Goal: Task Accomplishment & Management: Use online tool/utility

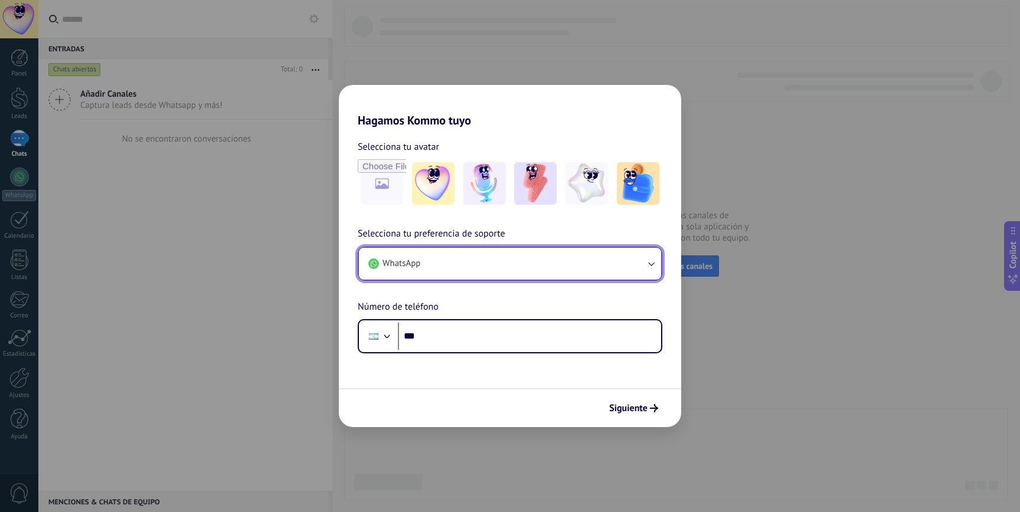
click at [516, 259] on button "WhatsApp" at bounding box center [510, 264] width 302 height 32
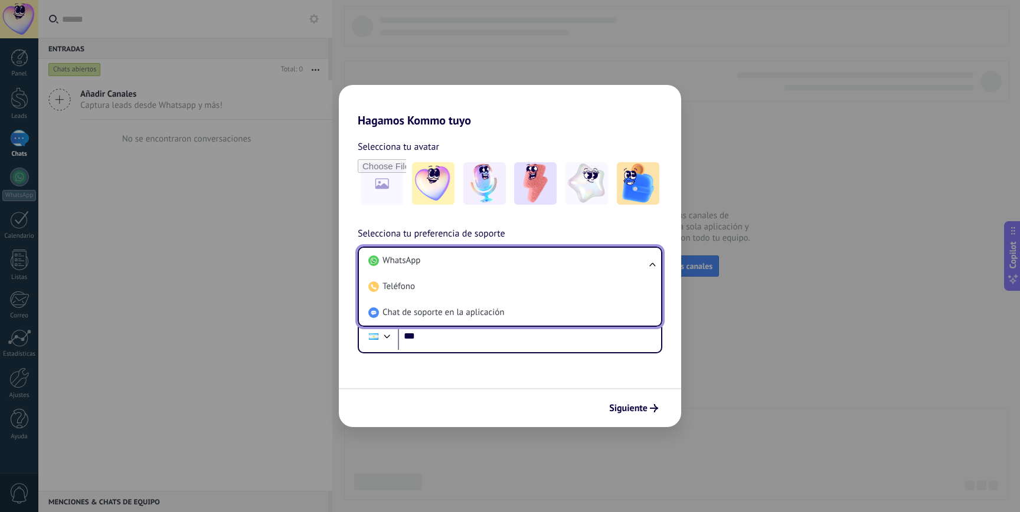
click at [516, 259] on li "WhatsApp" at bounding box center [508, 261] width 288 height 26
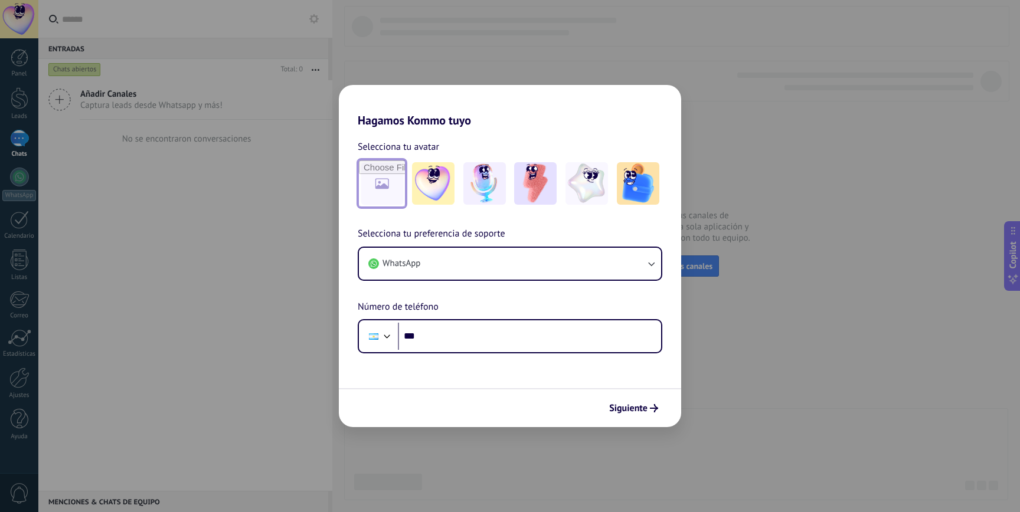
click at [374, 191] on input "file" at bounding box center [382, 184] width 46 height 46
type input "**********"
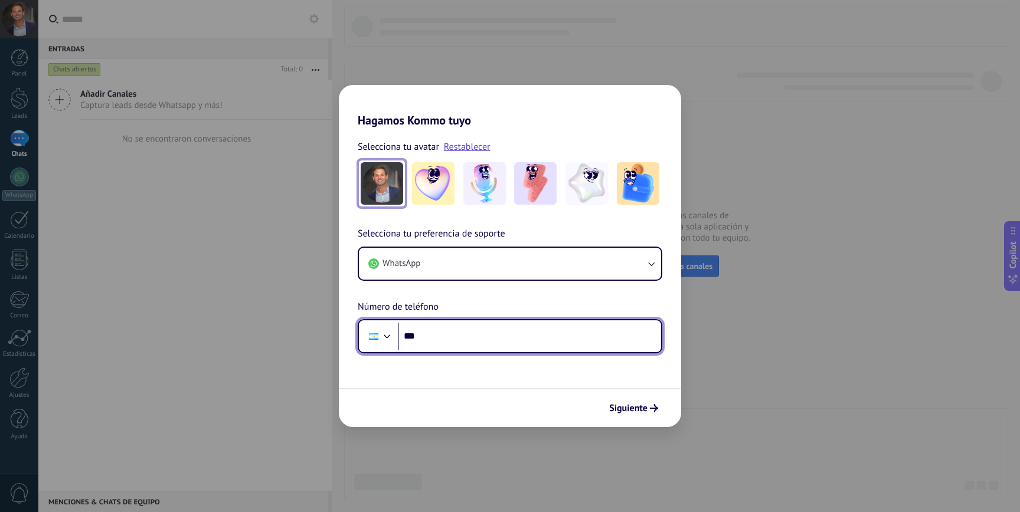
click at [446, 333] on input "***" at bounding box center [529, 336] width 263 height 27
type input "**"
type input "**********"
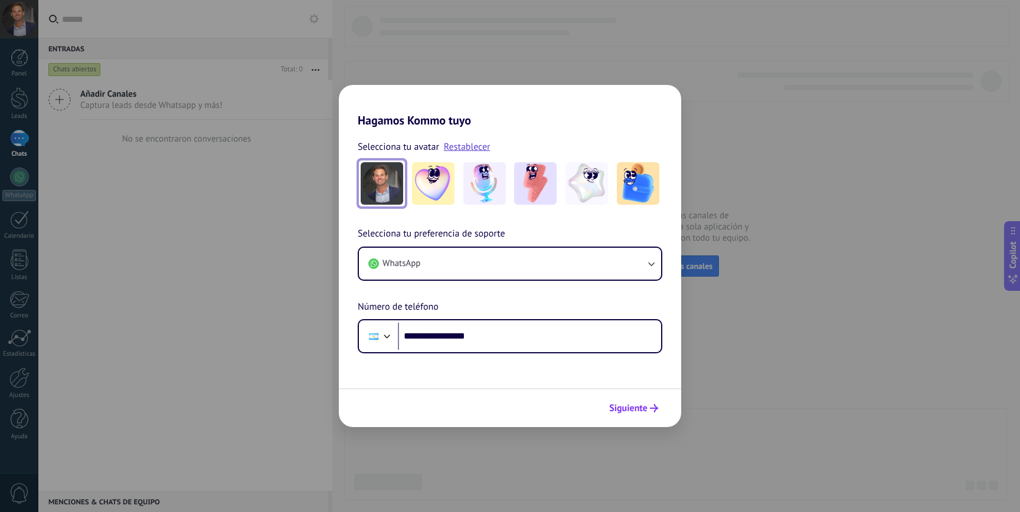
click at [631, 413] on span "Siguiente" at bounding box center [628, 408] width 38 height 8
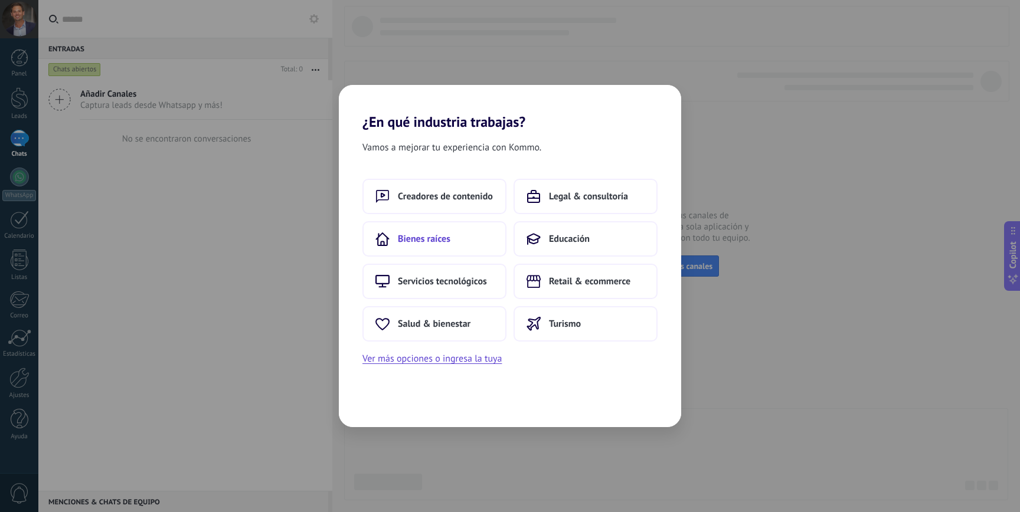
click at [418, 243] on span "Bienes raíces" at bounding box center [424, 239] width 53 height 12
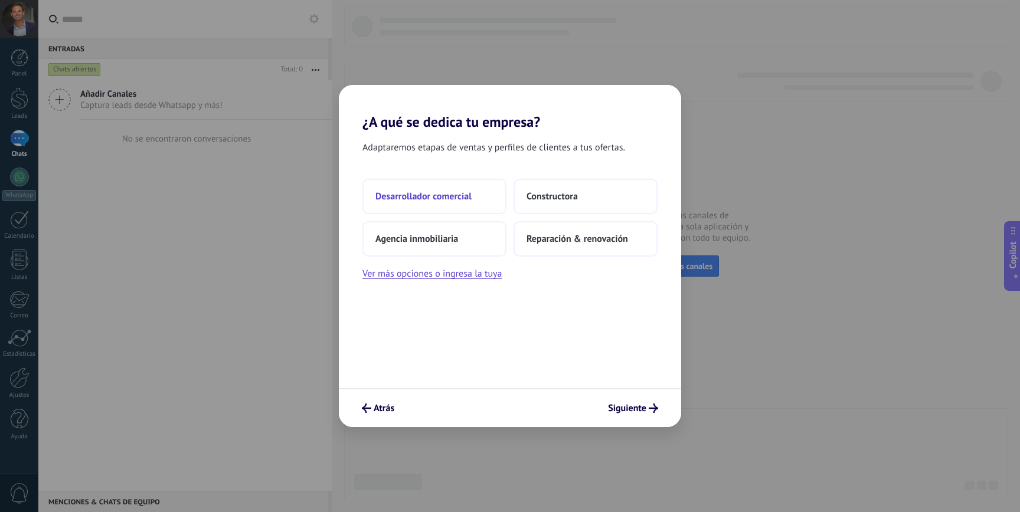
click at [475, 194] on button "Desarrollador comercial" at bounding box center [434, 196] width 144 height 35
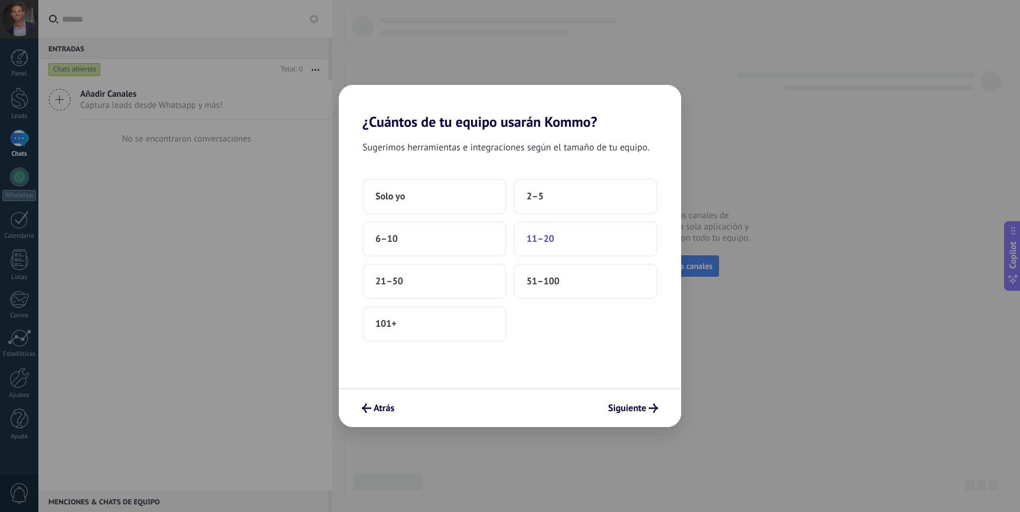
click at [564, 237] on button "11–20" at bounding box center [585, 238] width 144 height 35
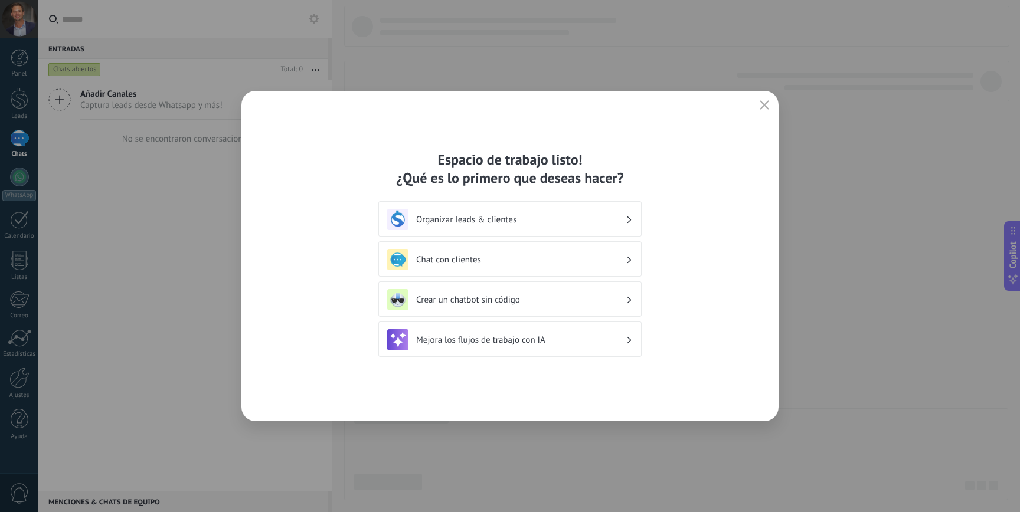
click at [556, 217] on h3 "Organizar leads & clientes" at bounding box center [521, 219] width 210 height 11
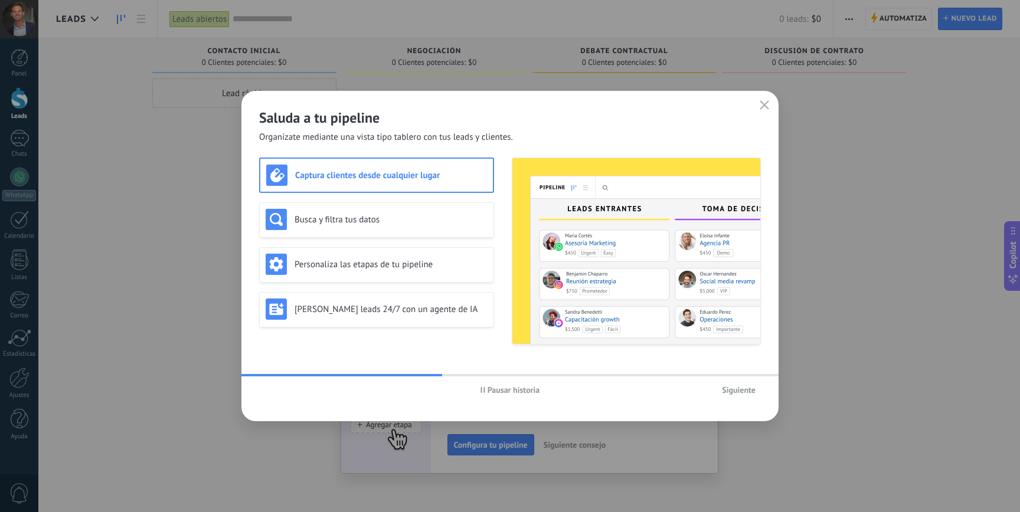
click at [748, 388] on span "Siguiente" at bounding box center [739, 390] width 34 height 8
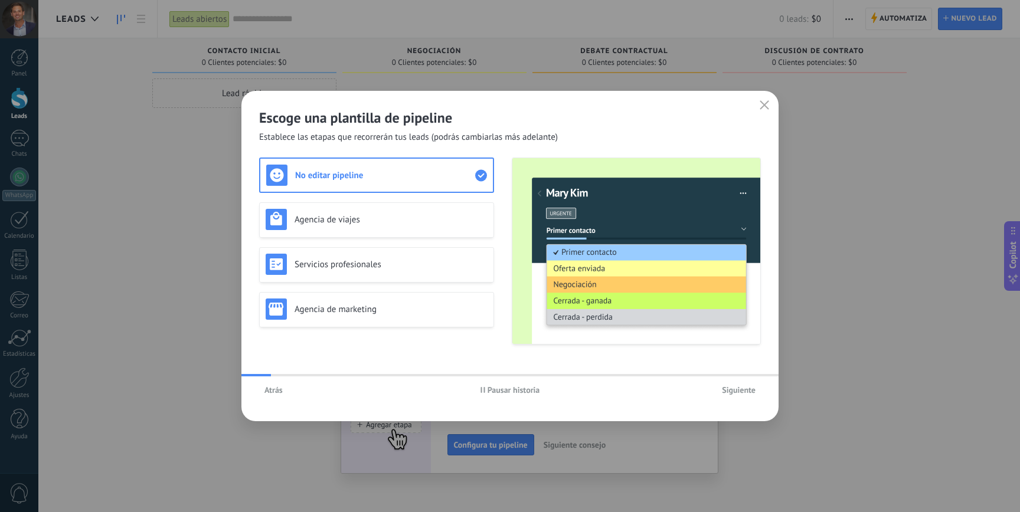
click at [748, 388] on span "Siguiente" at bounding box center [739, 390] width 34 height 8
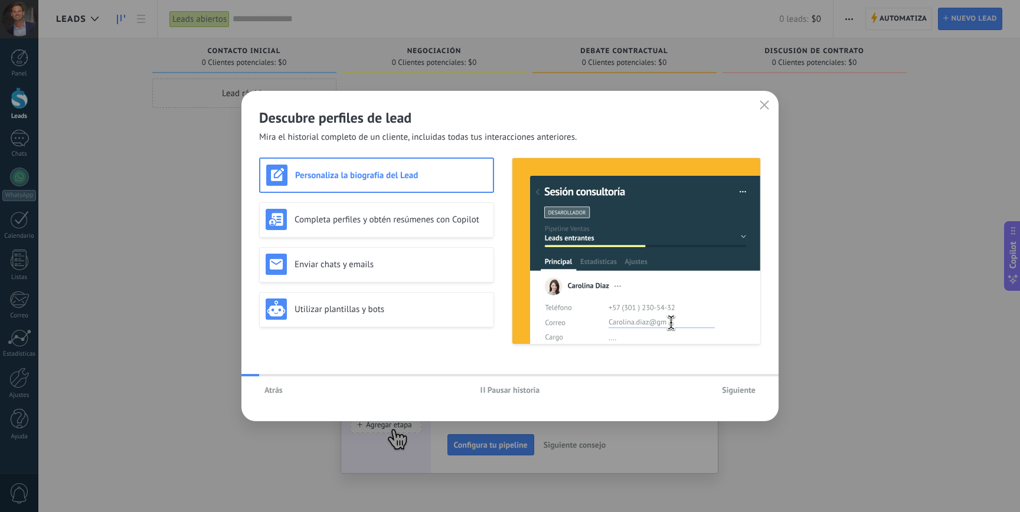
click at [748, 388] on span "Siguiente" at bounding box center [739, 390] width 34 height 8
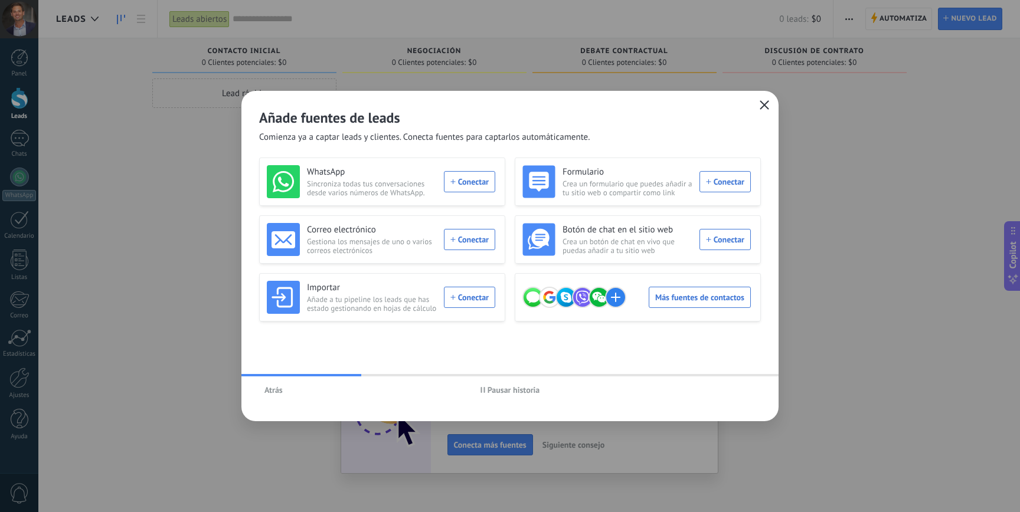
click at [771, 103] on button "button" at bounding box center [764, 105] width 15 height 17
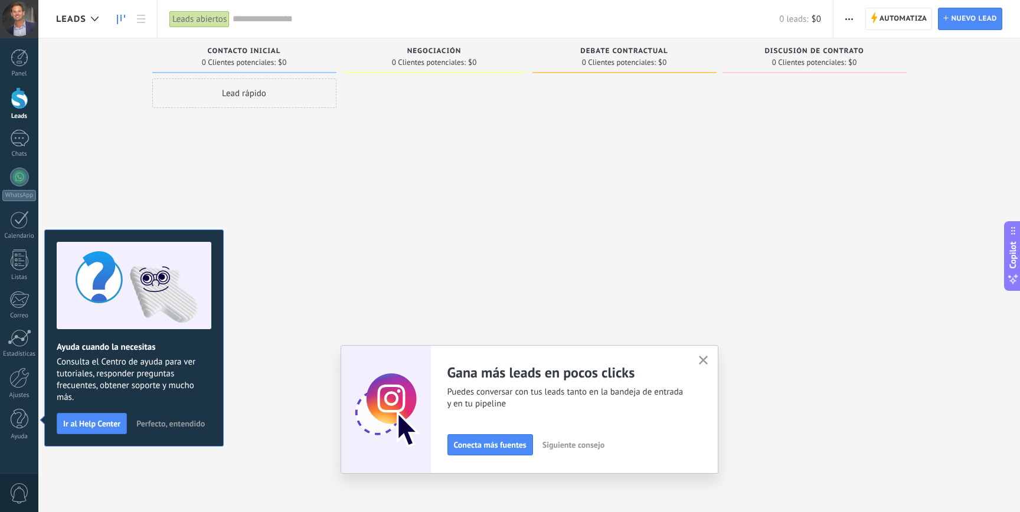
click at [180, 421] on span "Perfecto, entendido" at bounding box center [170, 424] width 68 height 8
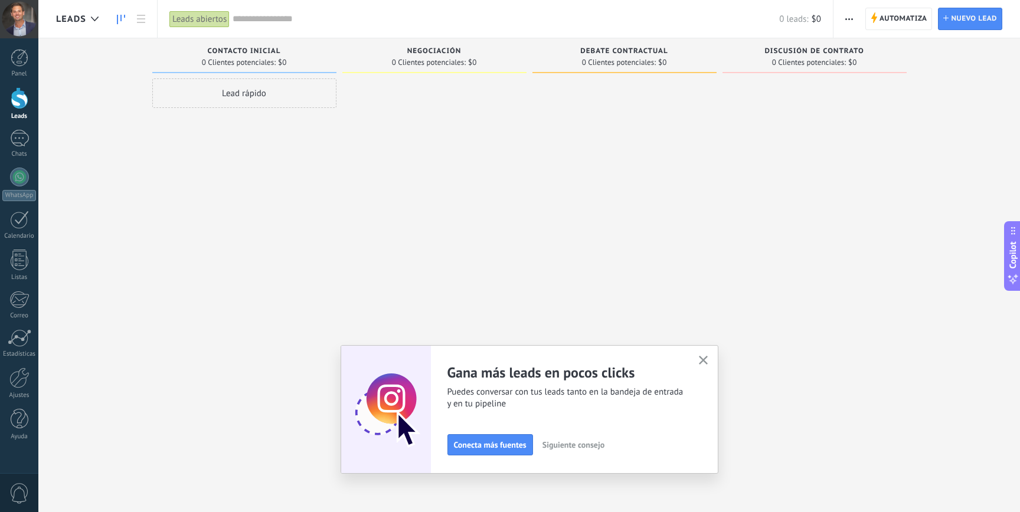
click at [706, 363] on use "button" at bounding box center [703, 360] width 9 height 9
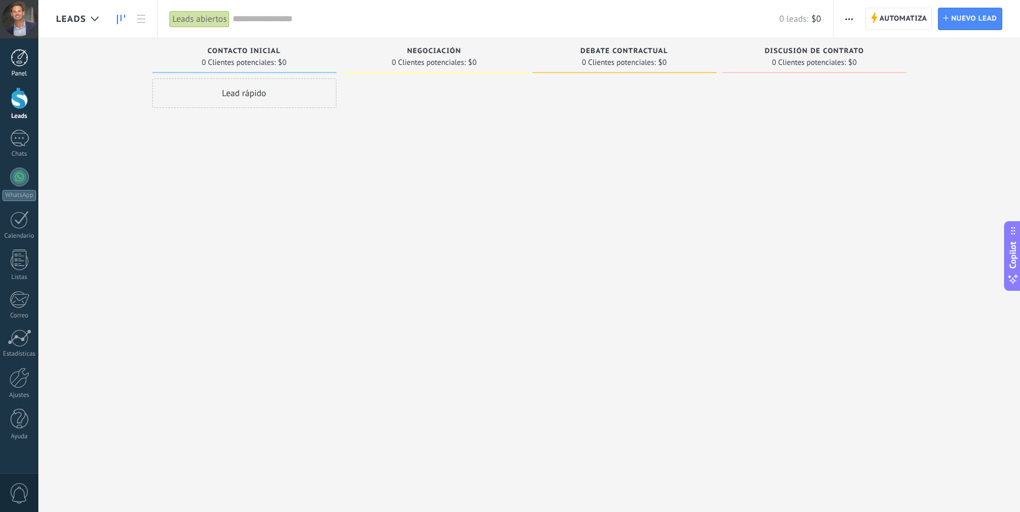
click at [17, 64] on div at bounding box center [20, 58] width 18 height 18
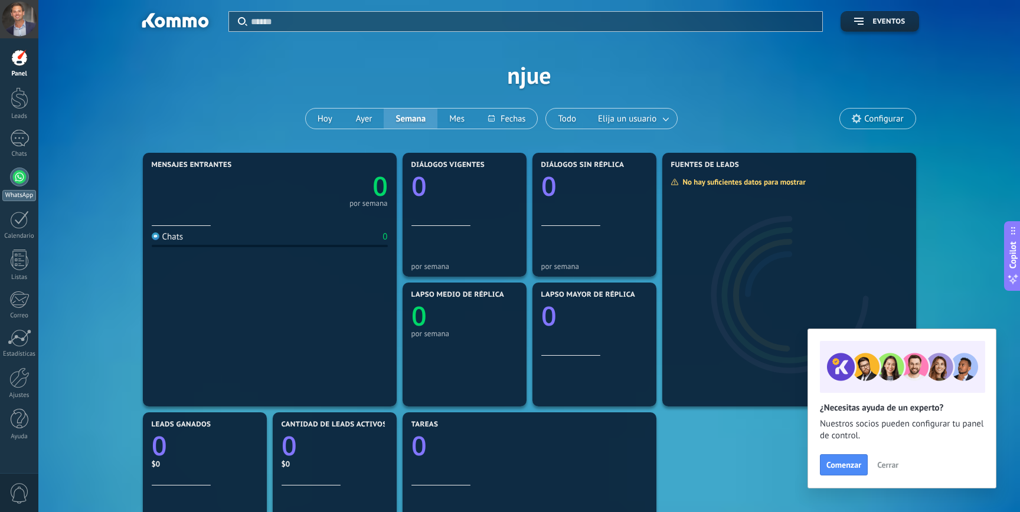
click at [25, 174] on div at bounding box center [19, 177] width 19 height 19
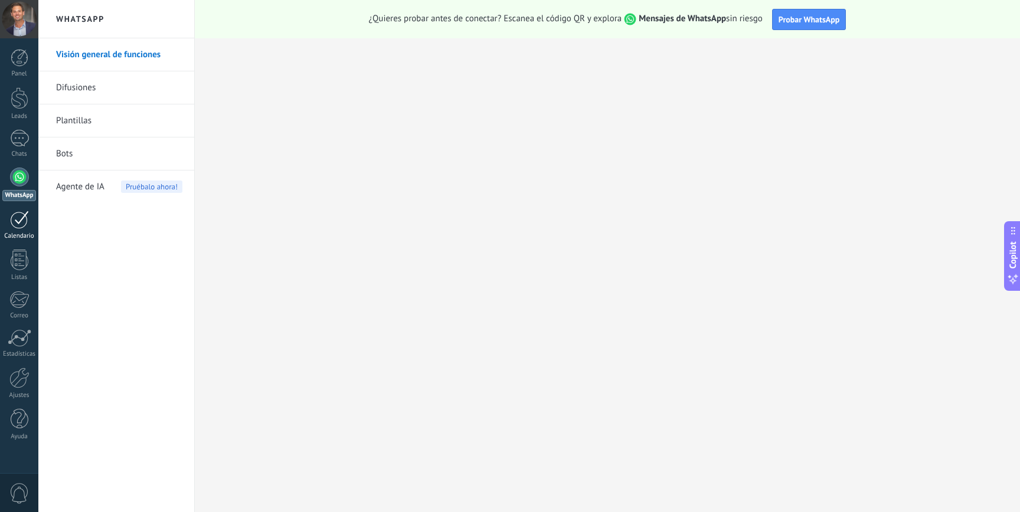
click at [5, 213] on link "Calendario" at bounding box center [19, 226] width 38 height 30
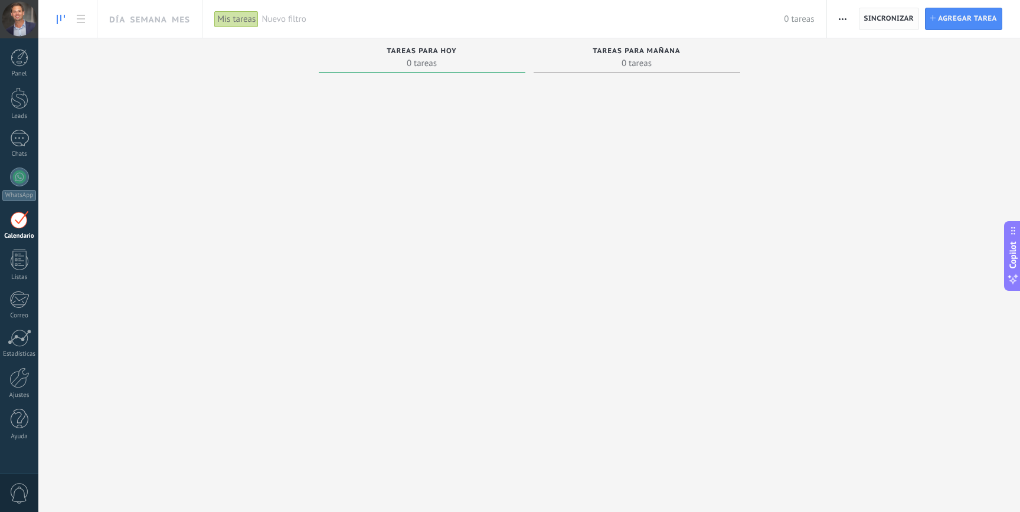
click at [894, 17] on span "Sincronizar" at bounding box center [889, 18] width 50 height 7
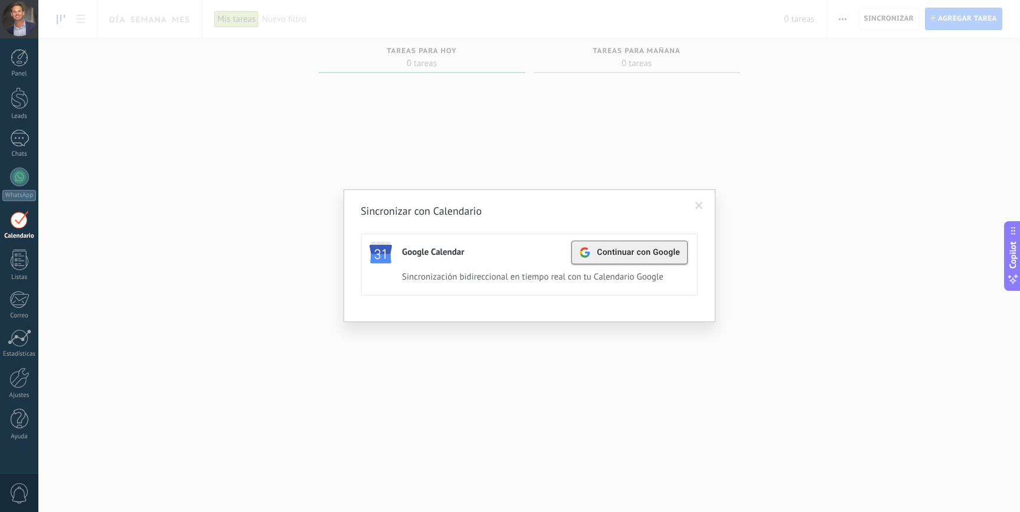
click at [653, 256] on span "Continuar con Google" at bounding box center [638, 252] width 83 height 9
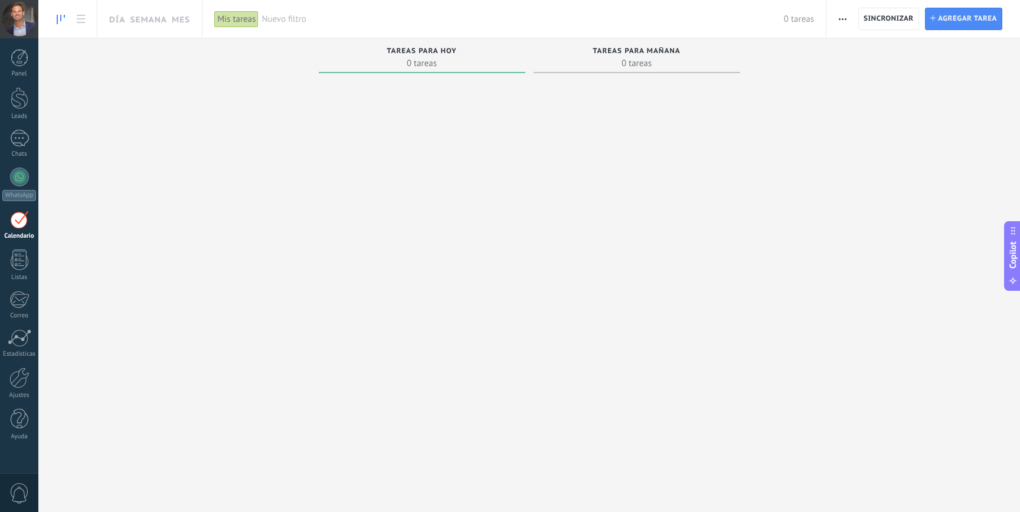
click at [348, 254] on div at bounding box center [422, 280] width 207 height 405
click at [888, 15] on span "Sincronizar" at bounding box center [888, 18] width 50 height 7
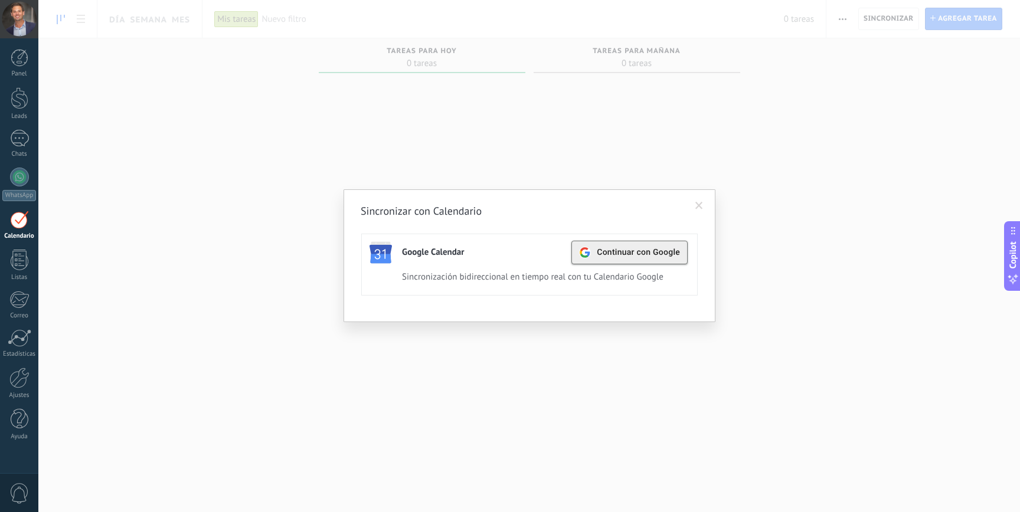
click at [647, 252] on span "Continuar con Google" at bounding box center [638, 252] width 83 height 9
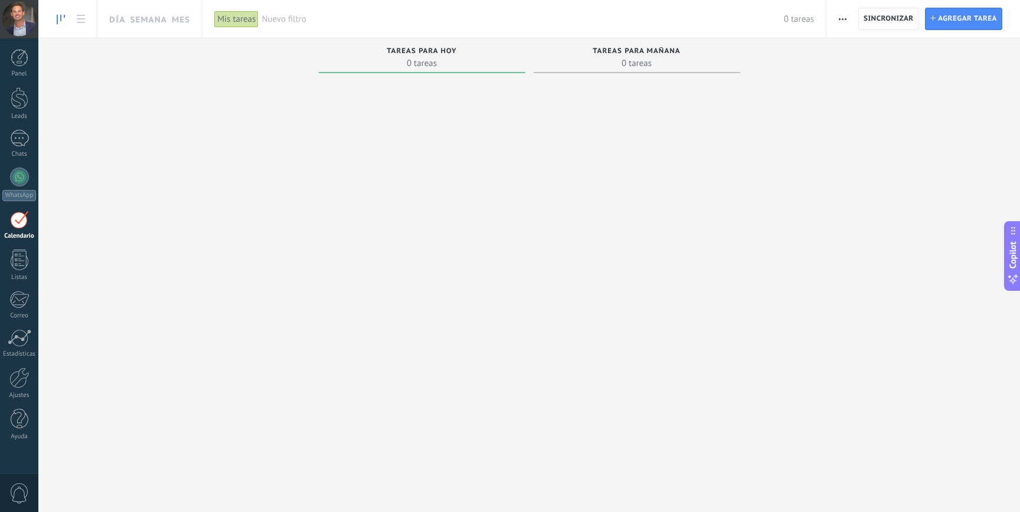
click at [885, 13] on span "Sincronizar" at bounding box center [888, 18] width 50 height 21
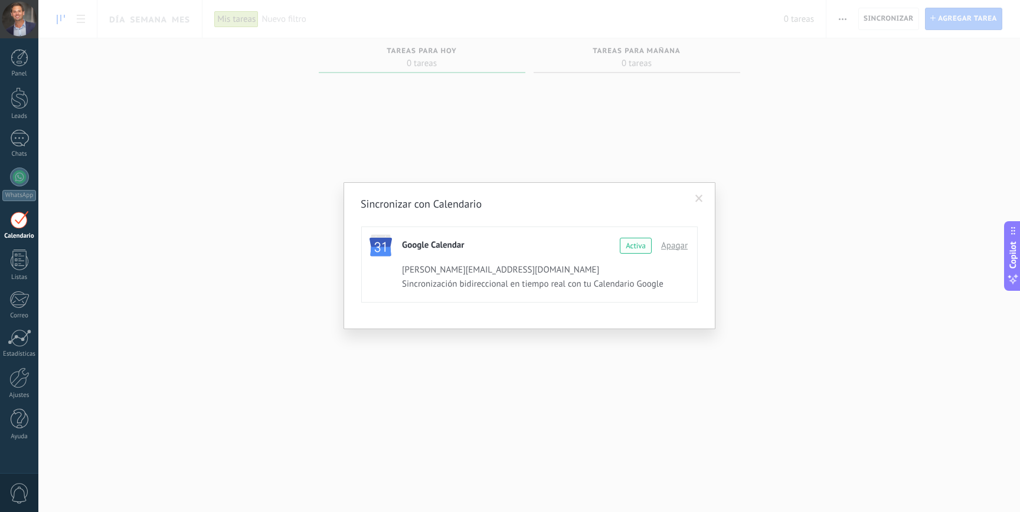
click at [640, 244] on div "Activa" at bounding box center [636, 246] width 32 height 16
click at [701, 200] on span at bounding box center [699, 199] width 8 height 8
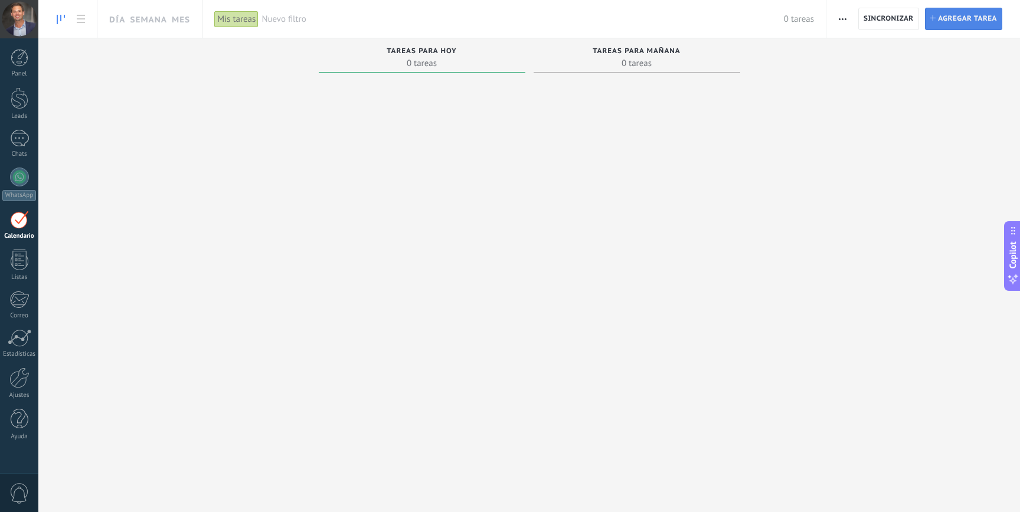
click at [941, 12] on span "Agregar tarea" at bounding box center [967, 18] width 59 height 21
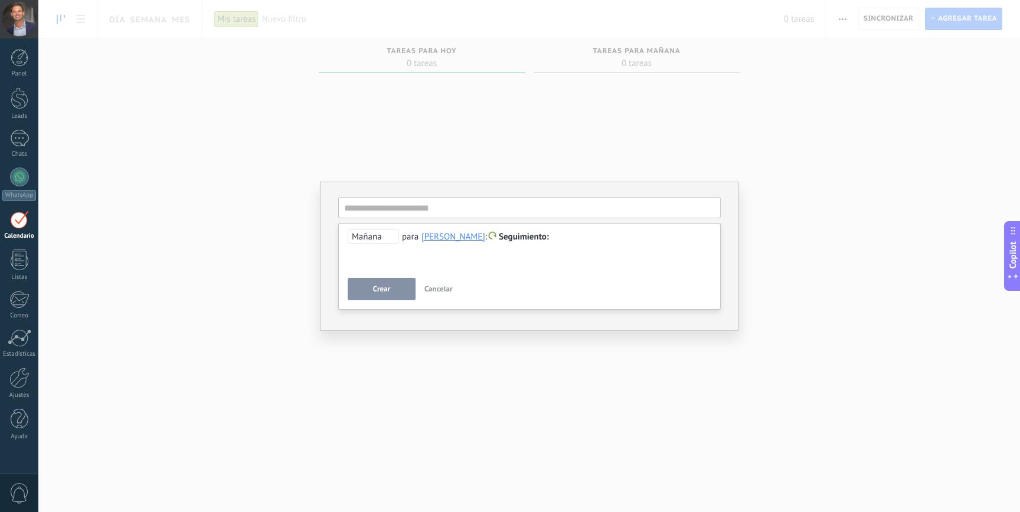
click at [444, 289] on span "Cancelar" at bounding box center [438, 289] width 28 height 10
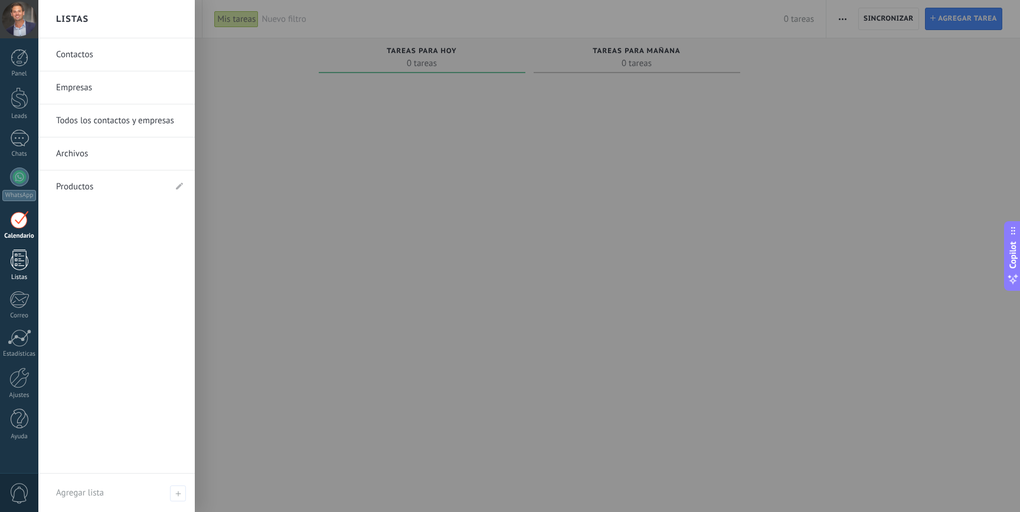
click at [14, 270] on div at bounding box center [20, 260] width 18 height 21
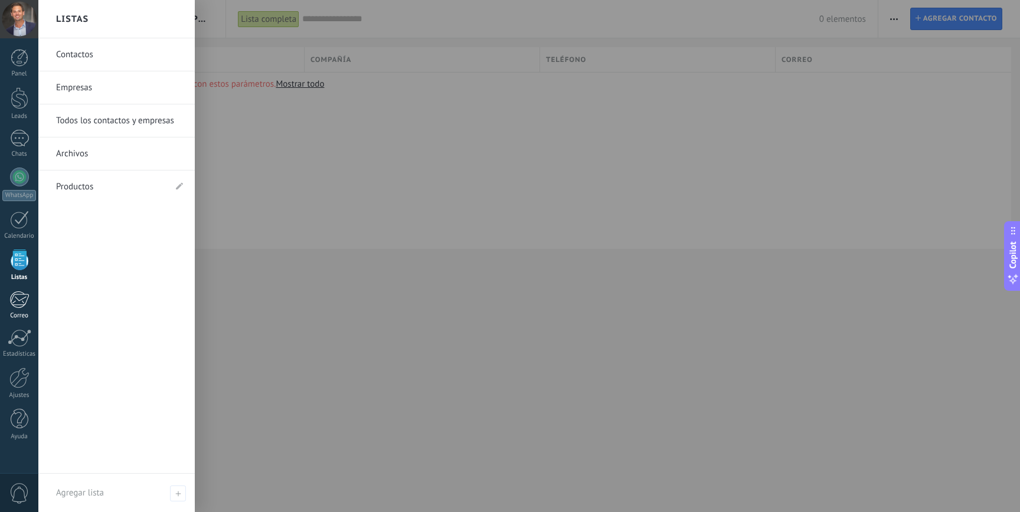
click at [22, 314] on div "Correo" at bounding box center [19, 316] width 34 height 8
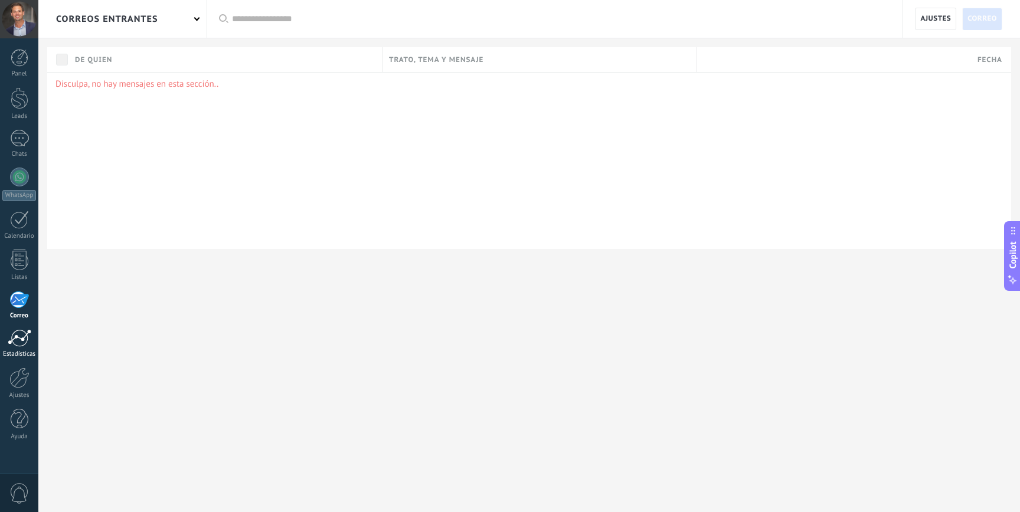
click at [26, 343] on div at bounding box center [20, 338] width 24 height 18
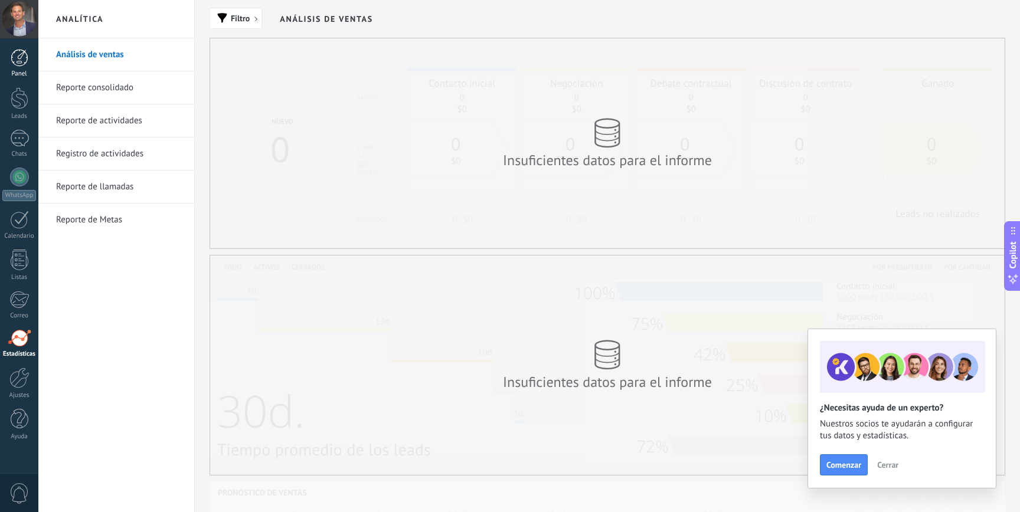
click at [19, 68] on link "Panel" at bounding box center [19, 63] width 38 height 29
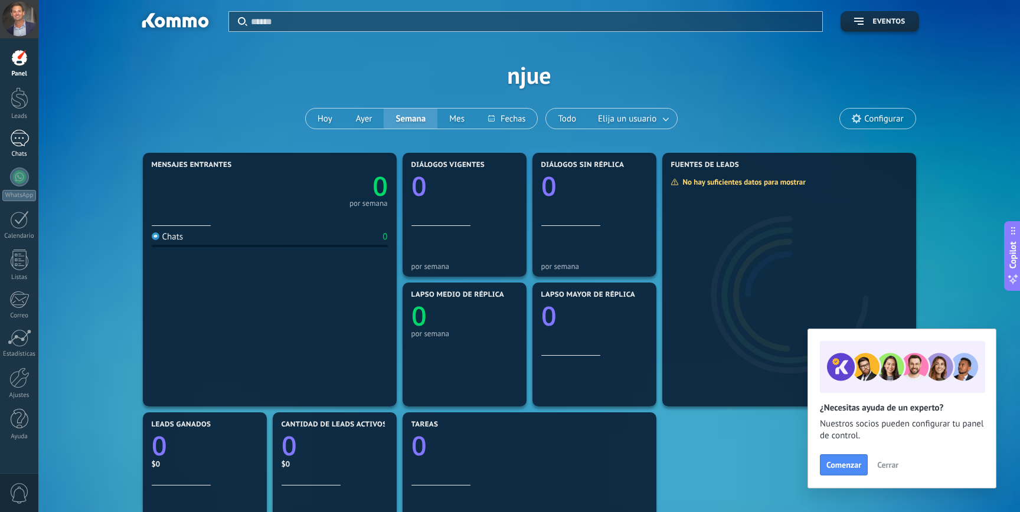
click at [11, 138] on div at bounding box center [19, 138] width 19 height 17
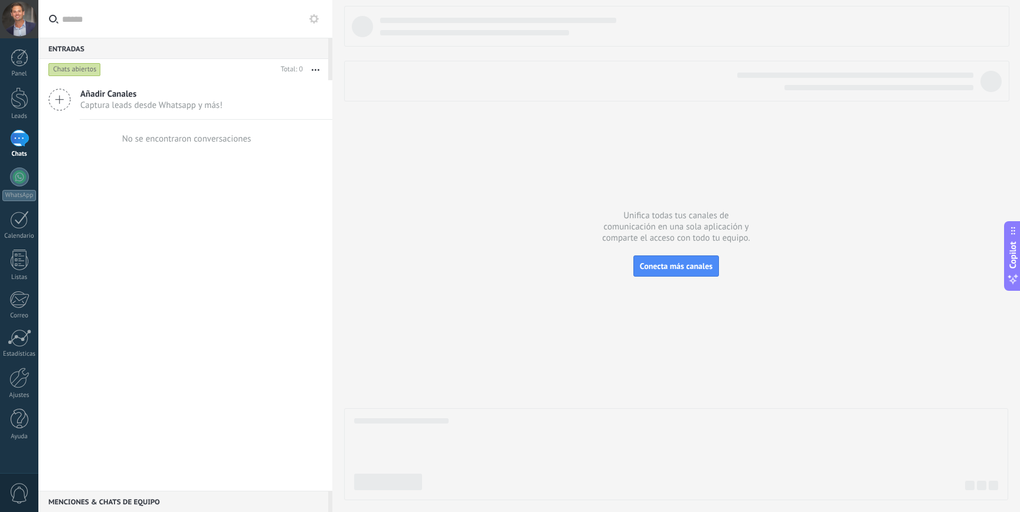
click at [104, 104] on span "Captura leads desde Whatsapp y más!" at bounding box center [151, 105] width 142 height 11
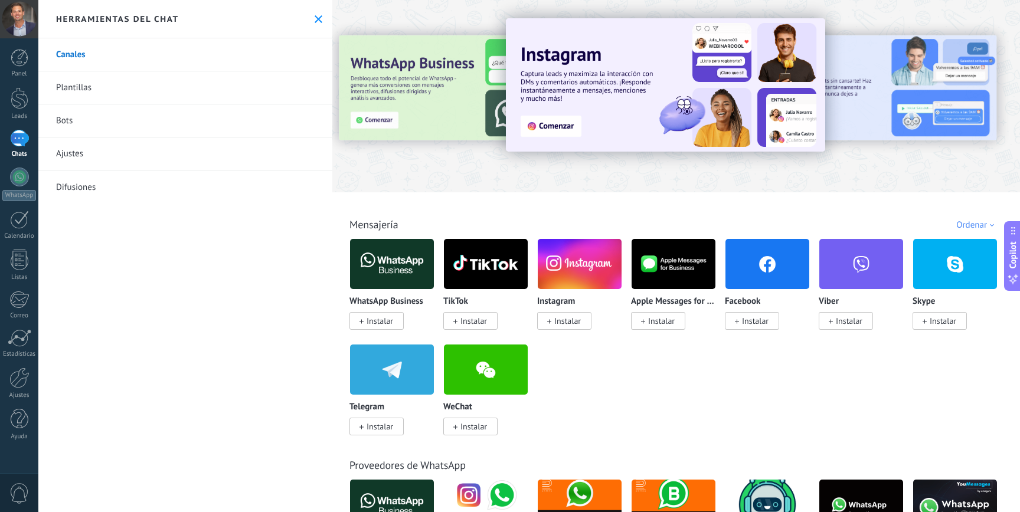
click at [317, 17] on icon at bounding box center [319, 19] width 8 height 8
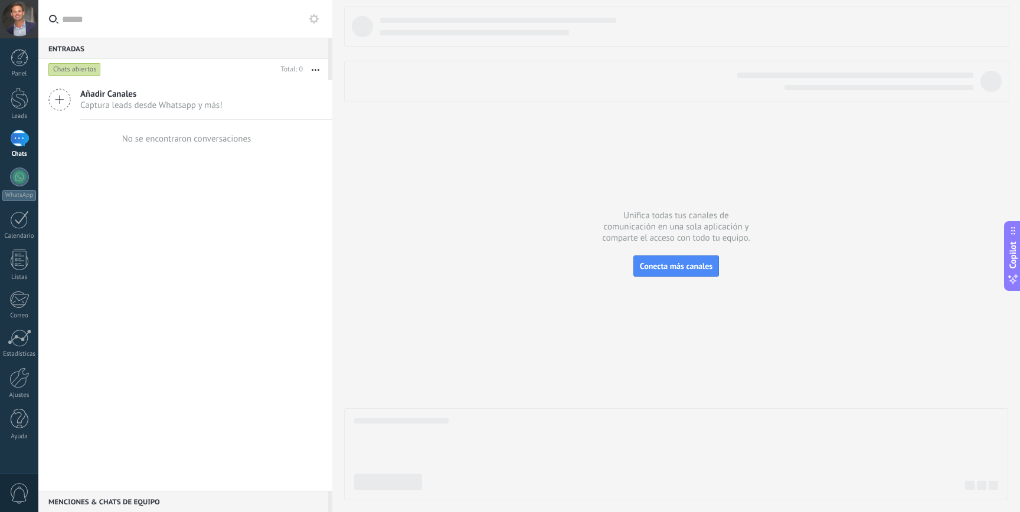
click at [18, 22] on div at bounding box center [19, 19] width 38 height 38
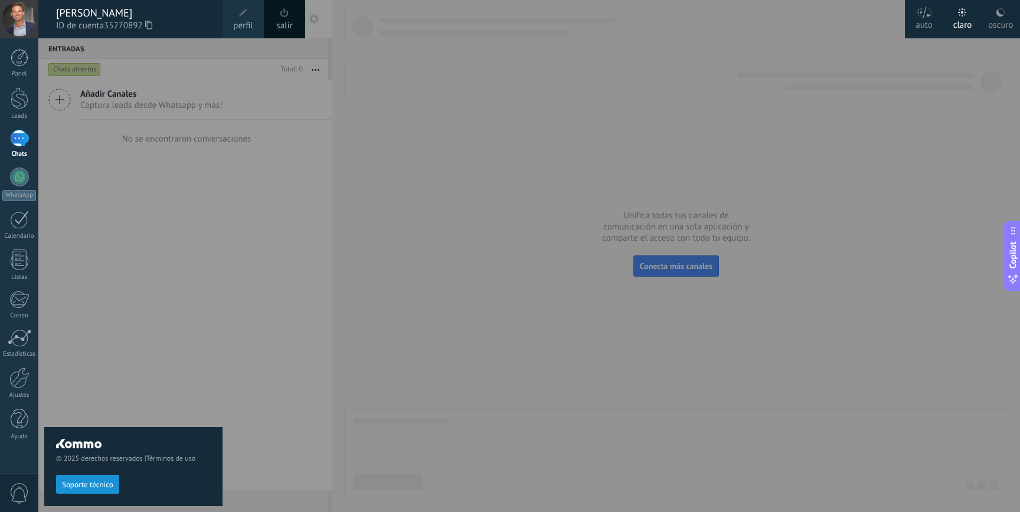
click at [142, 121] on div "© 2025 derechos reservados | Términos de uso Soporte técnico" at bounding box center [133, 275] width 178 height 474
click at [21, 419] on div at bounding box center [20, 419] width 18 height 21
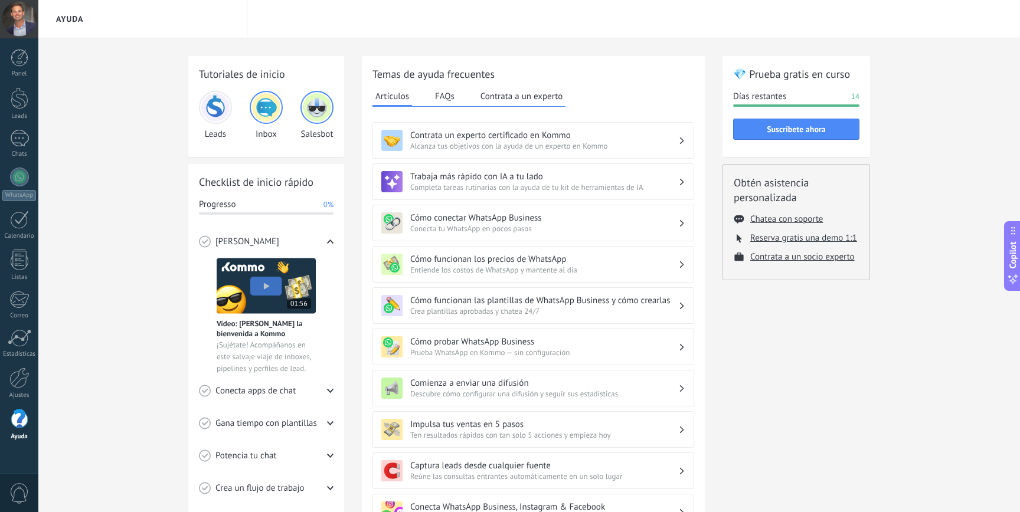
click at [17, 494] on span "0" at bounding box center [19, 493] width 20 height 21
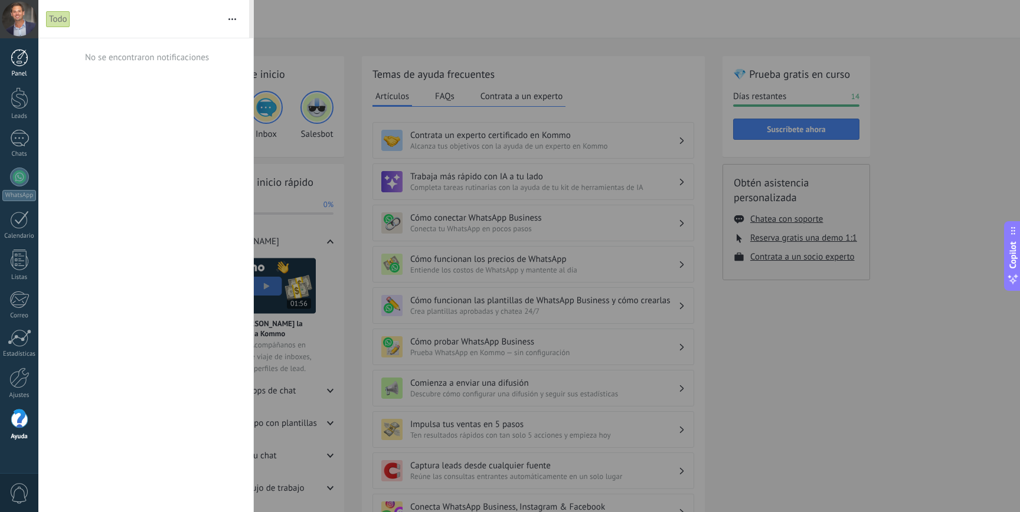
click at [6, 63] on link "Panel" at bounding box center [19, 63] width 38 height 29
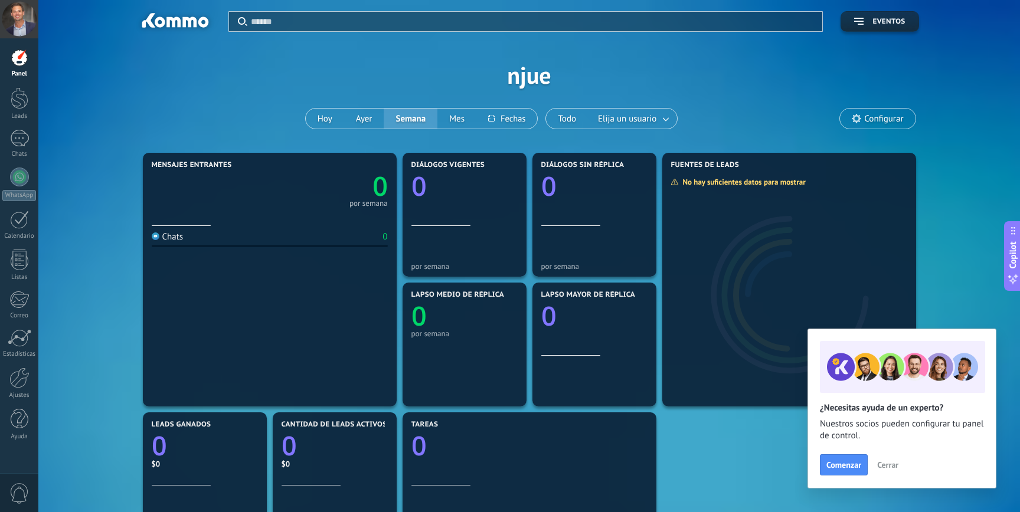
click at [896, 466] on span "Cerrar" at bounding box center [887, 465] width 21 height 8
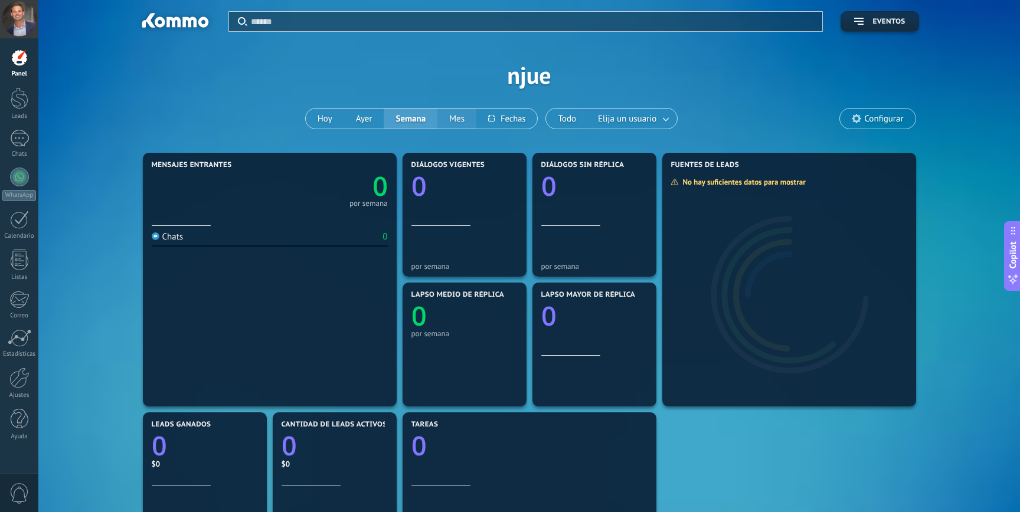
click at [450, 119] on button "Mes" at bounding box center [456, 119] width 39 height 20
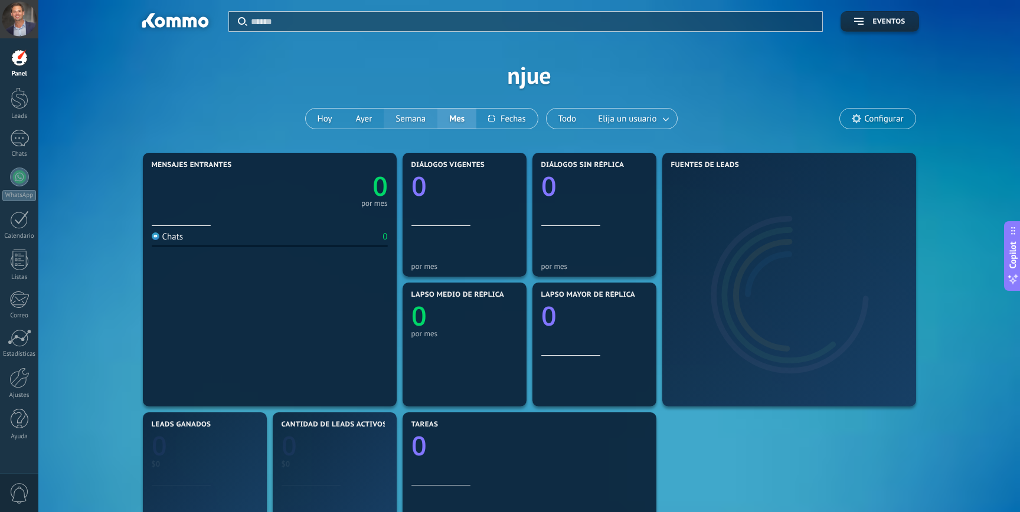
click at [422, 119] on button "Semana" at bounding box center [411, 119] width 54 height 20
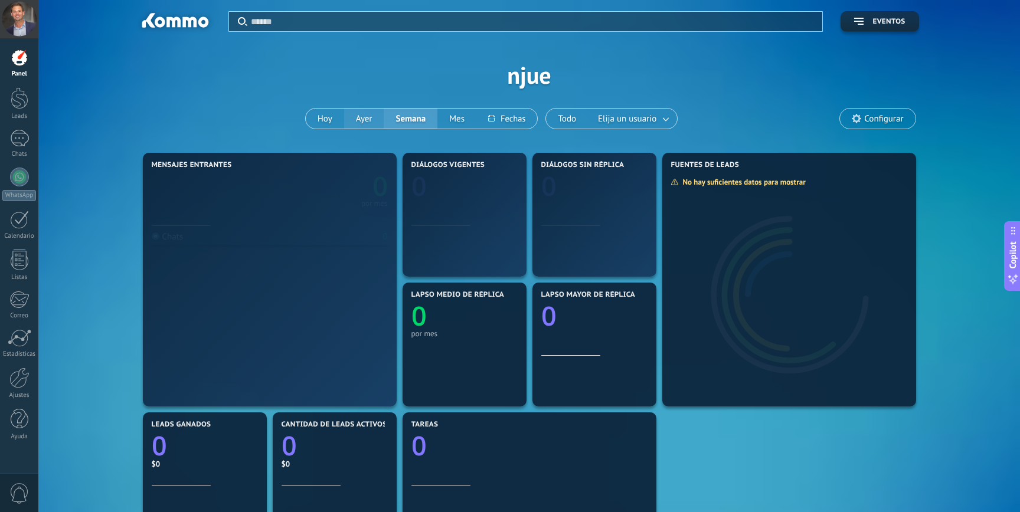
click at [372, 120] on button "Ayer" at bounding box center [364, 119] width 40 height 20
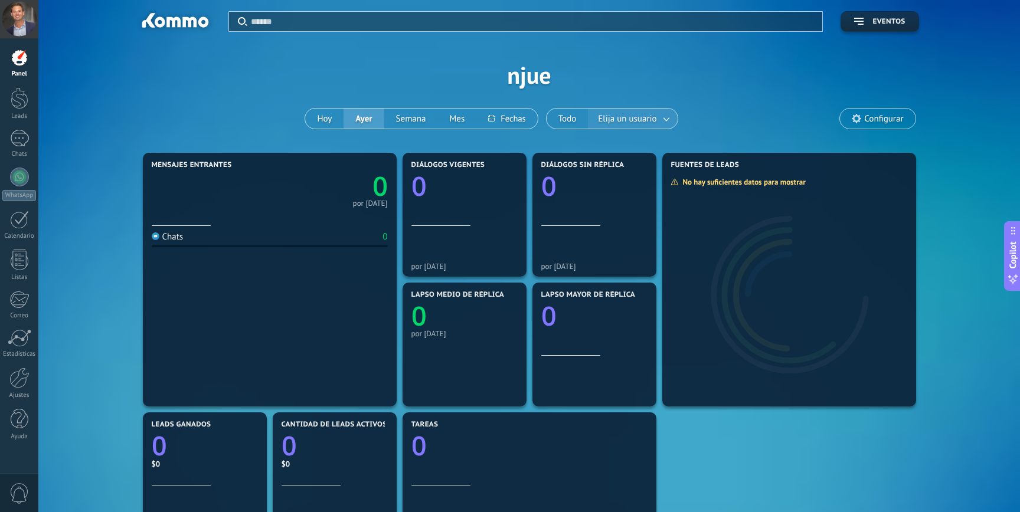
click at [629, 117] on span "Elija un usuario" at bounding box center [626, 119] width 63 height 16
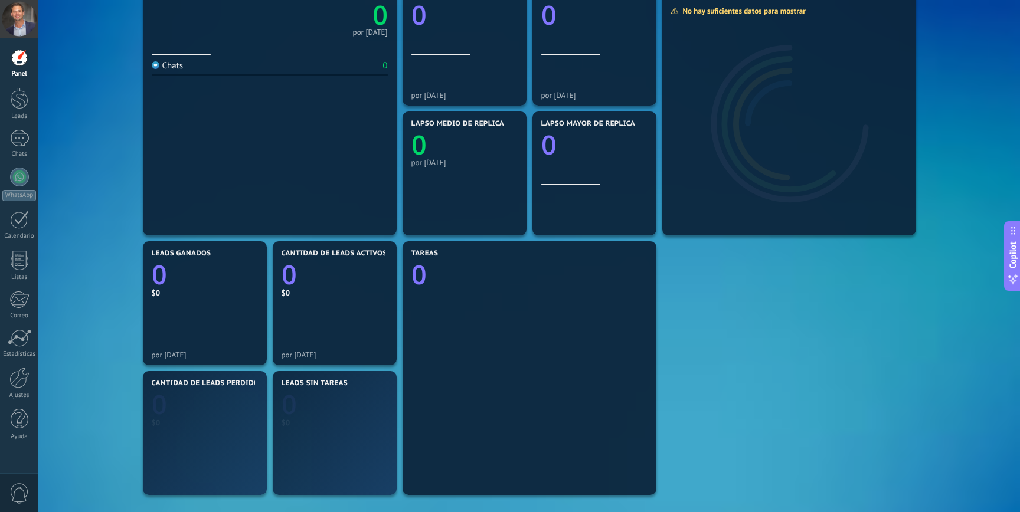
scroll to position [323, 0]
